Goal: Transaction & Acquisition: Subscribe to service/newsletter

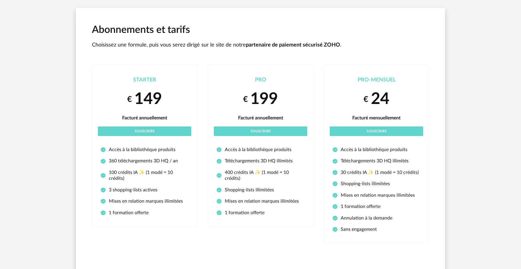
scroll to position [49, 0]
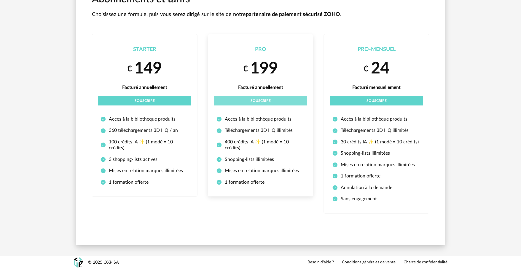
click at [263, 102] on span "Souscrire" at bounding box center [261, 101] width 20 height 4
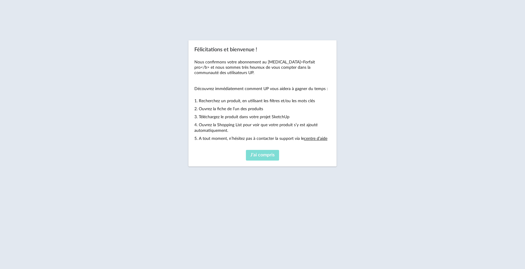
click at [267, 157] on span "J'ai compris" at bounding box center [263, 155] width 24 height 5
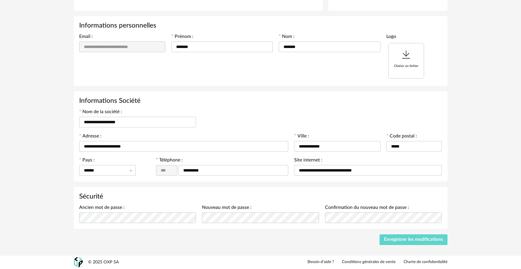
scroll to position [163, 0]
